Goal: Task Accomplishment & Management: Complete application form

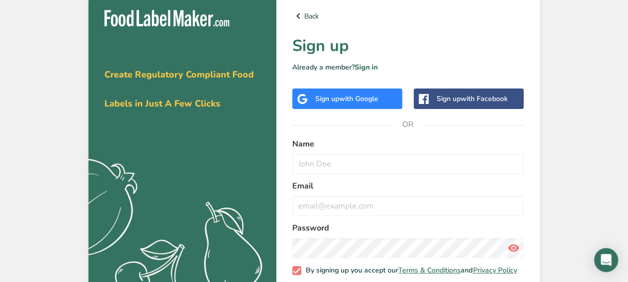
click at [393, 104] on div "Sign up with Google" at bounding box center [347, 98] width 110 height 20
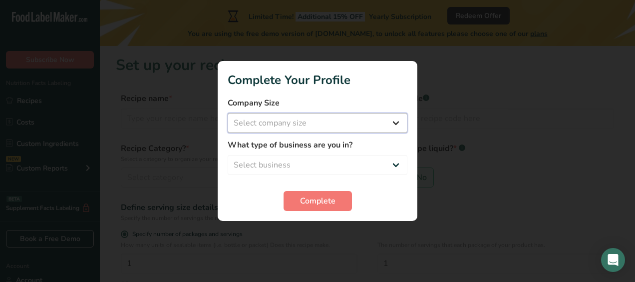
click at [354, 130] on select "Select company size Fewer than 10 Employees 10 to 50 Employees 51 to 500 Employ…" at bounding box center [318, 123] width 180 height 20
select select "1"
click at [228, 113] on select "Select company size Fewer than 10 Employees 10 to 50 Employees 51 to 500 Employ…" at bounding box center [318, 123] width 180 height 20
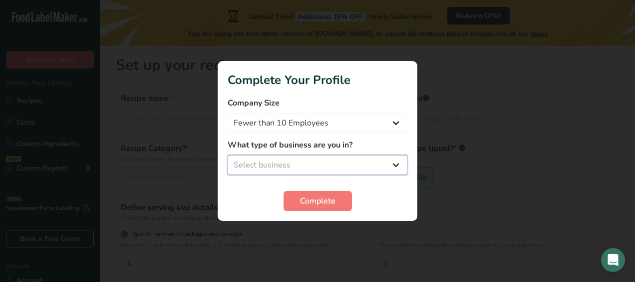
click at [357, 174] on select "Select business Packaged Food Manufacturer Restaurant & Cafe Bakery Meal Plans …" at bounding box center [318, 165] width 180 height 20
select select "8"
click at [228, 155] on select "Select business Packaged Food Manufacturer Restaurant & Cafe Bakery Meal Plans …" at bounding box center [318, 165] width 180 height 20
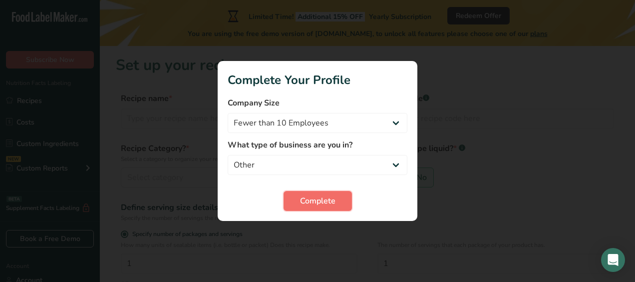
click at [322, 194] on button "Complete" at bounding box center [318, 201] width 68 height 20
